Goal: Information Seeking & Learning: Learn about a topic

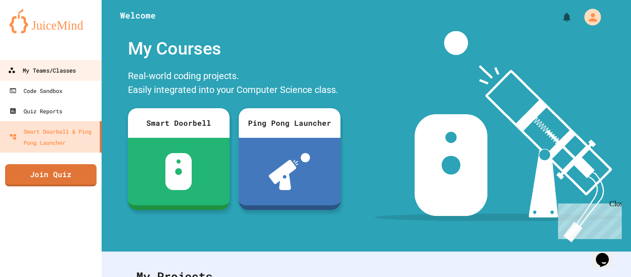
click at [57, 72] on div "My Teams/Classes" at bounding box center [42, 71] width 68 height 12
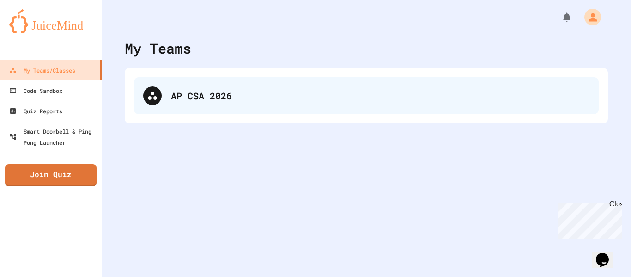
click at [182, 104] on div "AP CSA 2026" at bounding box center [366, 95] width 464 height 37
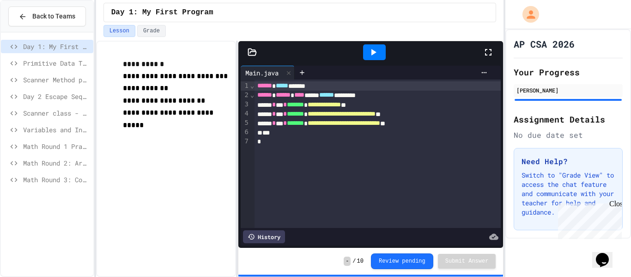
click at [46, 222] on div "Day 1: My First Program Primitive Data Types Scanner Method practice Day 2 Esca…" at bounding box center [47, 154] width 92 height 236
click at [63, 116] on span "Scanner class - Madlib" at bounding box center [56, 113] width 66 height 10
